Goal: Task Accomplishment & Management: Manage account settings

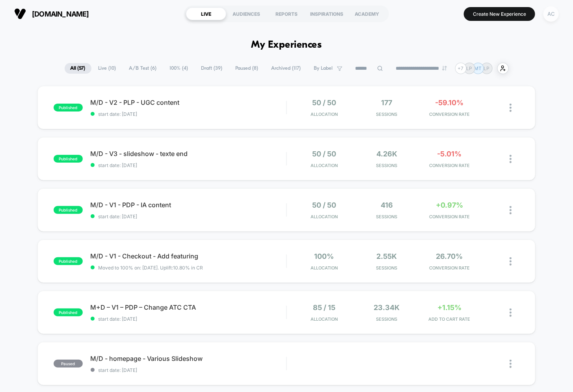
click at [549, 15] on div "AC" at bounding box center [550, 13] width 15 height 15
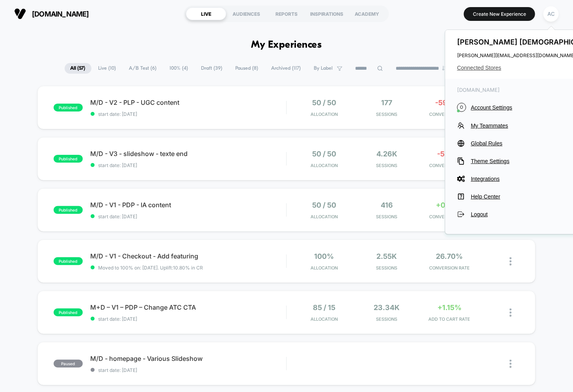
click at [480, 65] on span "Connected Stores" at bounding box center [529, 68] width 145 height 6
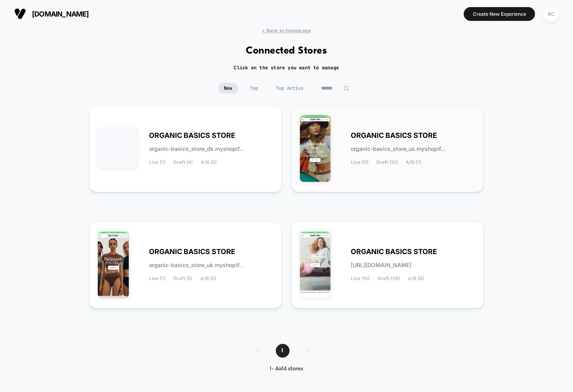
click at [404, 138] on span "ORGANIC BASICS STORE" at bounding box center [394, 136] width 86 height 6
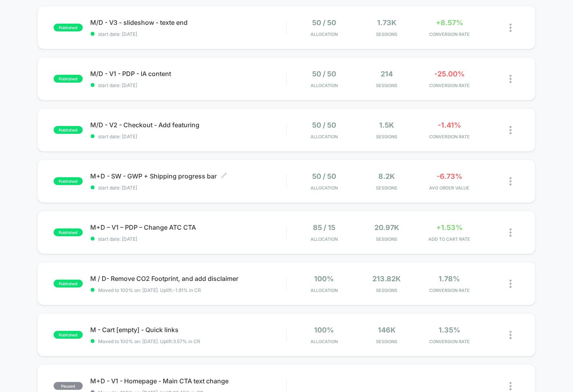
scroll to position [133, 0]
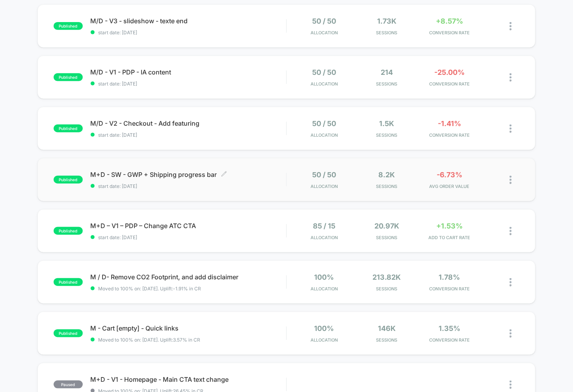
click at [271, 171] on span "M+D - SW - GWP + Shipping progress bar Click to edit experience details" at bounding box center [189, 175] width 196 height 8
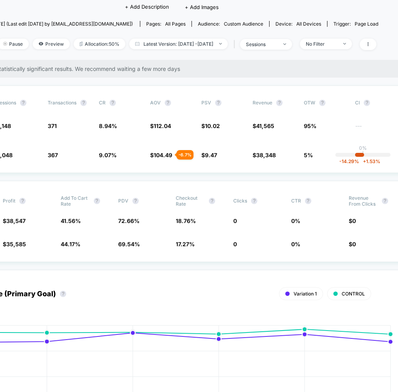
scroll to position [73, 67]
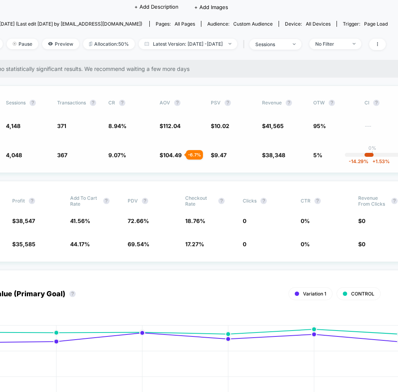
click at [289, 161] on div "Variation Sessions ? Transactions ? CR ? AOV ? PSV ? Revenue ? OTW ? CI ? Contr…" at bounding box center [182, 129] width 482 height 87
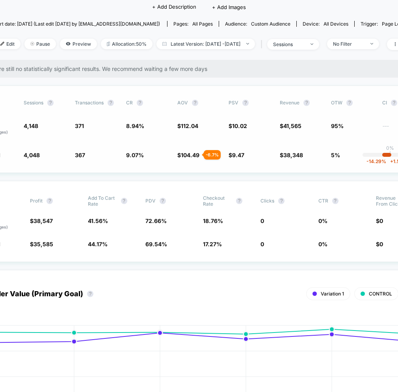
scroll to position [73, 48]
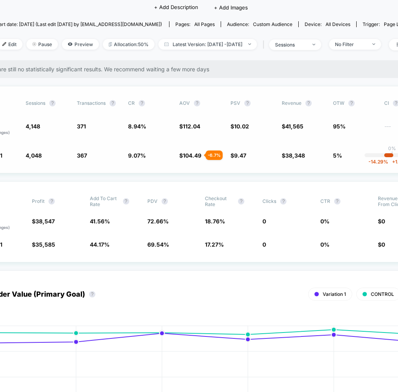
click at [297, 123] on span "41,565" at bounding box center [294, 126] width 18 height 7
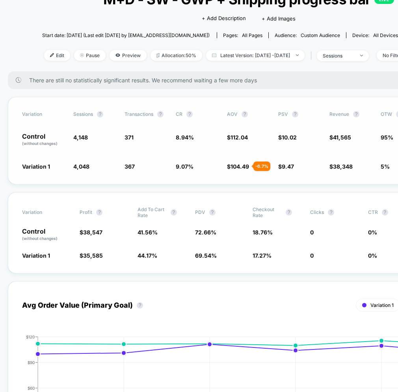
scroll to position [0, 0]
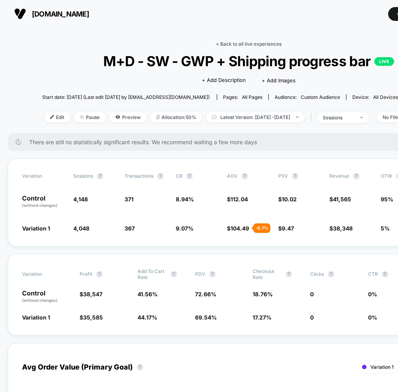
click at [240, 41] on link "< Back to all live experiences" at bounding box center [248, 44] width 65 height 6
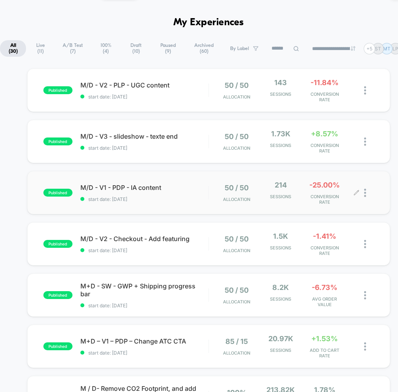
scroll to position [23, 0]
click at [134, 82] on span "M/D - V2 - PLP - UGC content Click to edit experience details" at bounding box center [144, 85] width 128 height 8
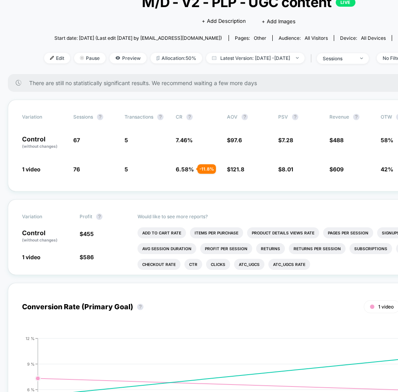
scroll to position [64, 0]
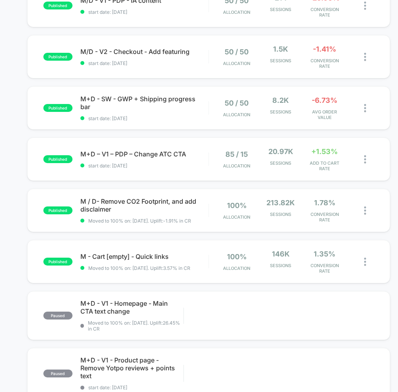
scroll to position [212, 0]
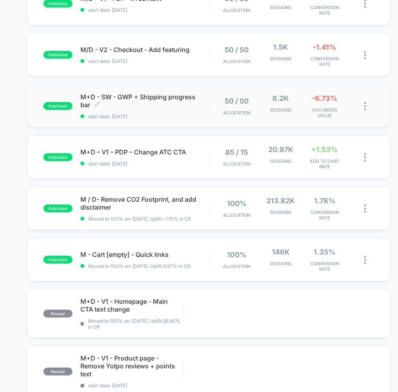
click at [183, 100] on span "M+D - SW - GWP + Shipping progress bar Click to edit experience details" at bounding box center [144, 101] width 128 height 16
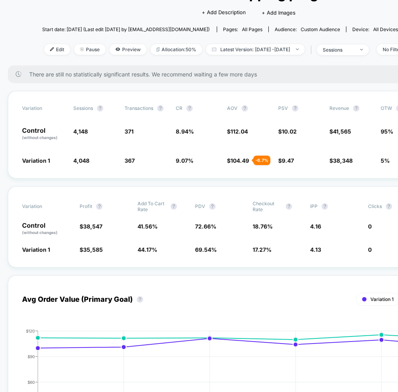
scroll to position [69, 0]
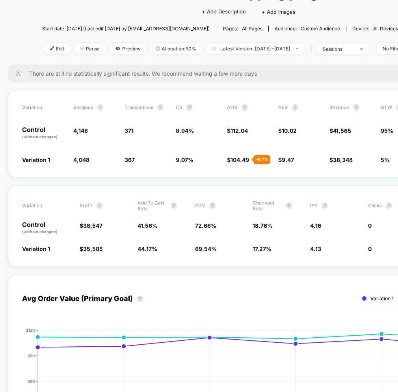
click at [166, 13] on div "Click to edit experience details + Add Description + Add Images" at bounding box center [249, 11] width 248 height 21
